Goal: Navigation & Orientation: Find specific page/section

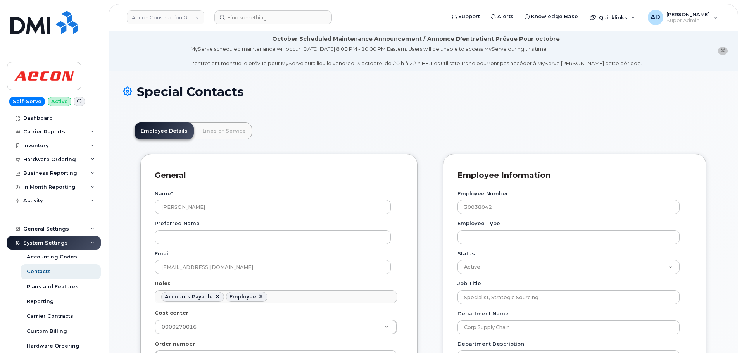
scroll to position [77, 0]
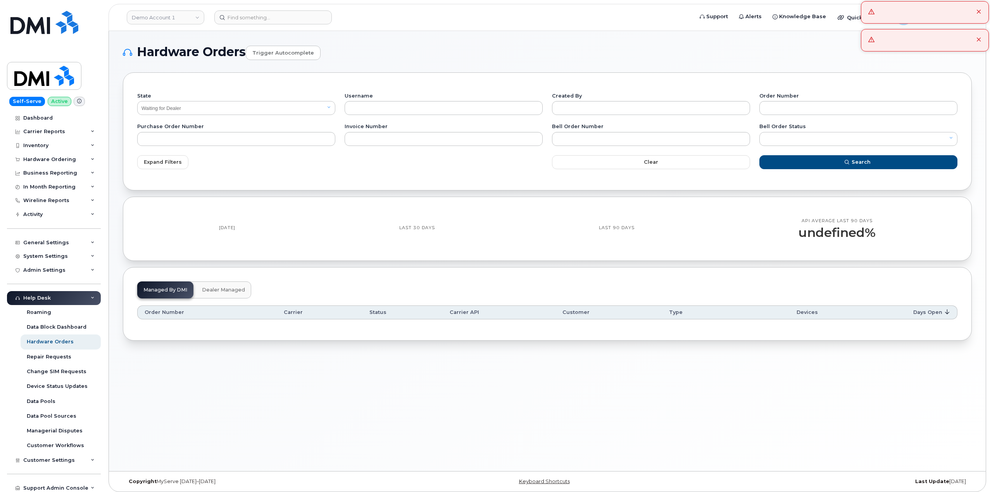
select select "Waiting for Dealer"
